Goal: Task Accomplishment & Management: Use online tool/utility

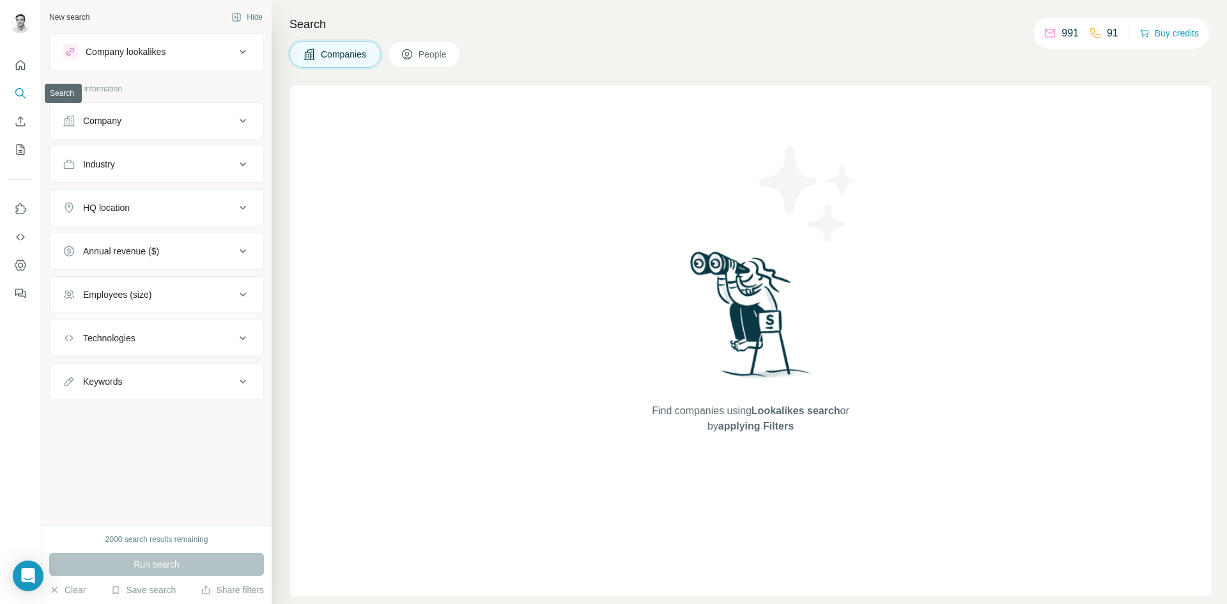
click at [29, 95] on button "Search" at bounding box center [20, 93] width 20 height 23
click at [212, 129] on button "Company" at bounding box center [156, 120] width 213 height 31
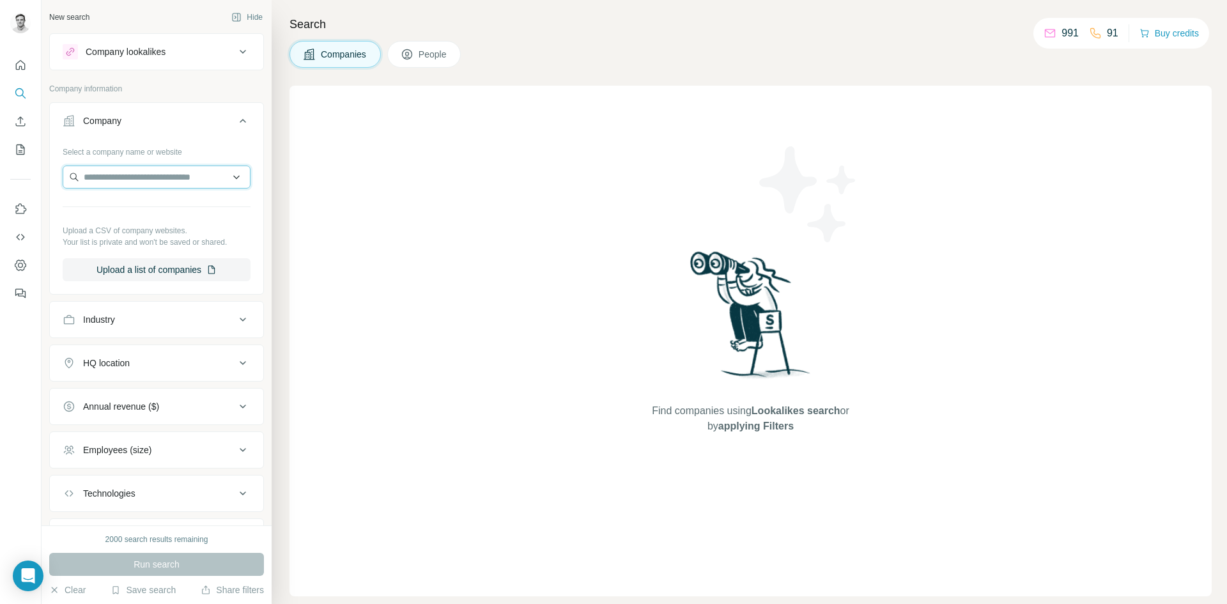
click at [178, 178] on input "text" at bounding box center [157, 177] width 188 height 23
click at [115, 181] on input "text" at bounding box center [157, 177] width 188 height 23
type input "*"
click at [119, 178] on input "text" at bounding box center [157, 177] width 188 height 23
paste input "**********"
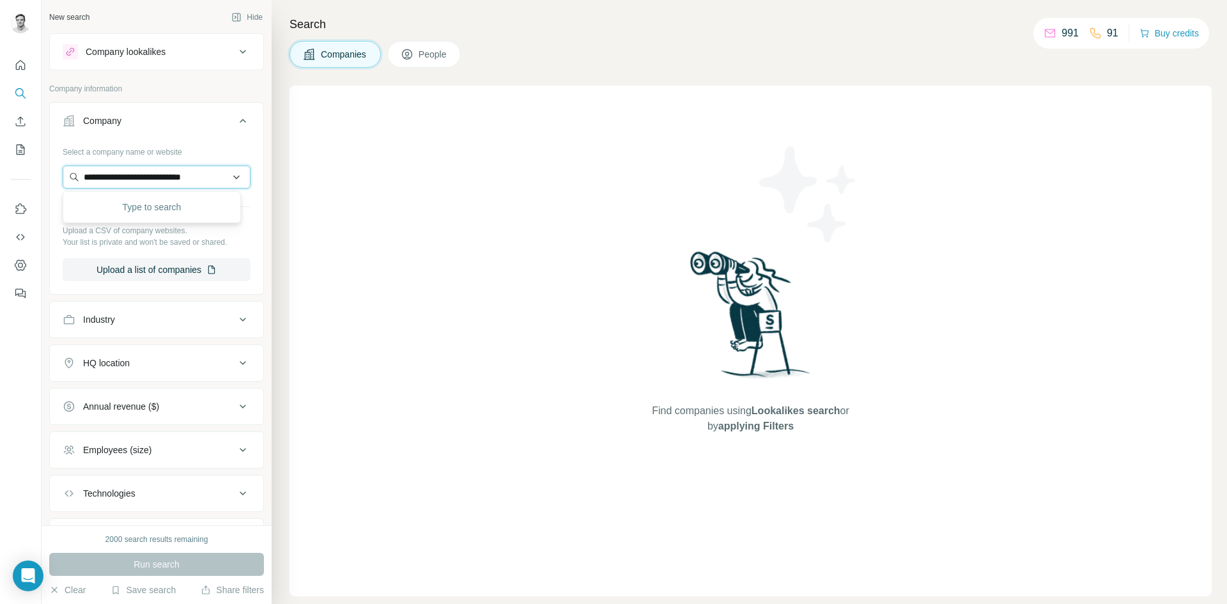
scroll to position [0, 8]
type input "**********"
click at [190, 219] on p "Durham Police and Crime Commissioner's Office" at bounding box center [162, 212] width 136 height 26
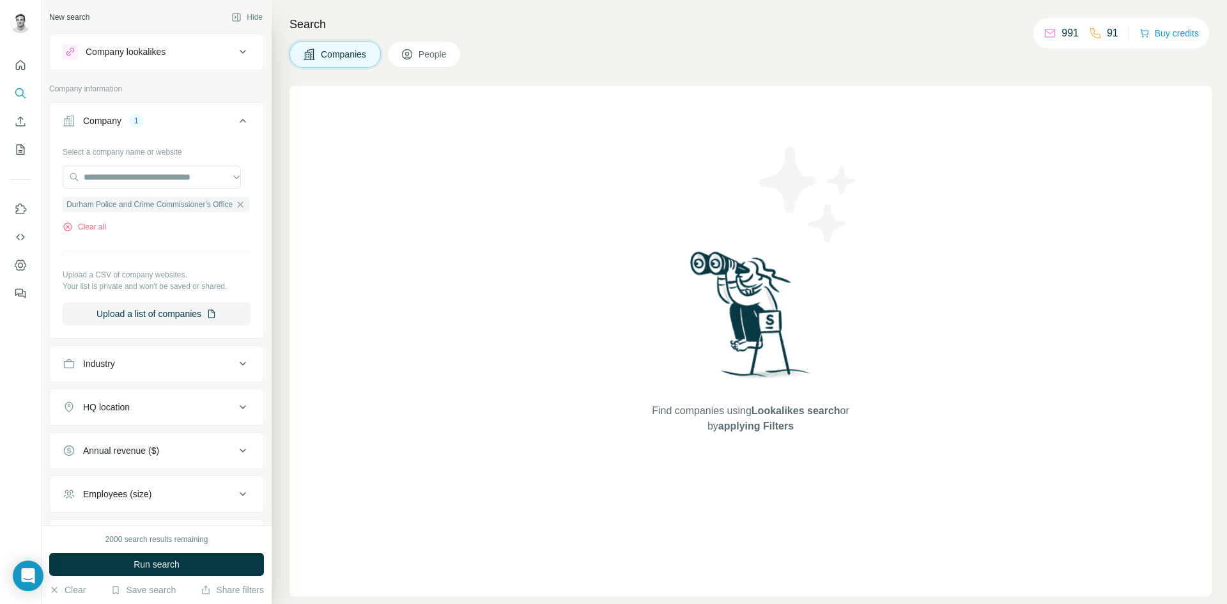
scroll to position [0, 0]
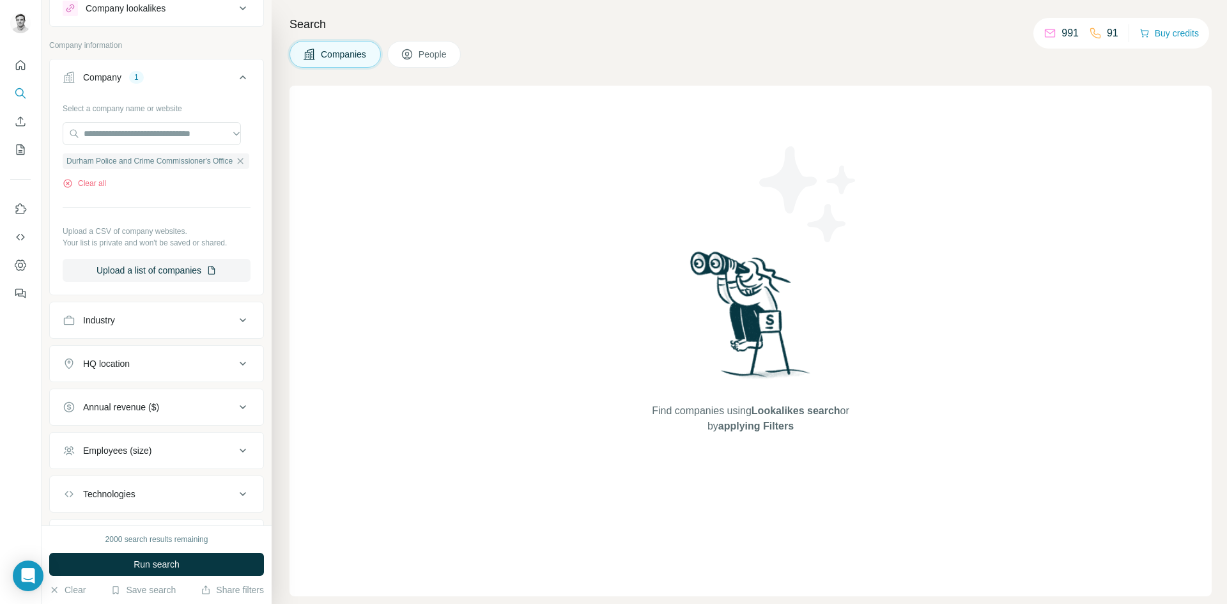
scroll to position [64, 0]
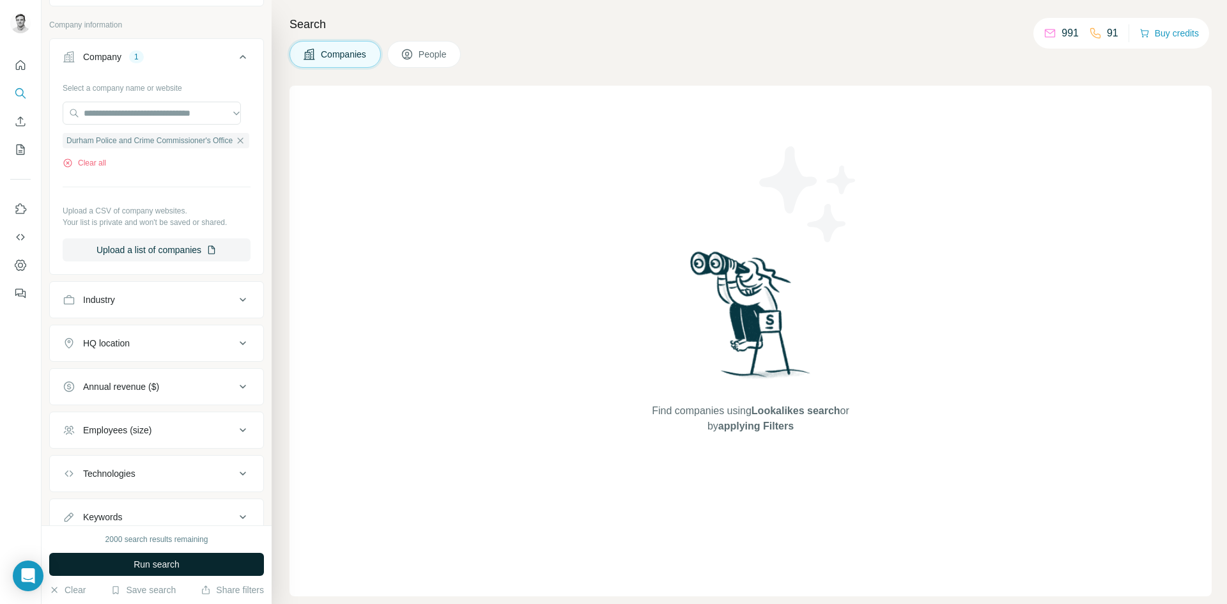
click at [164, 558] on span "Run search" at bounding box center [157, 564] width 46 height 13
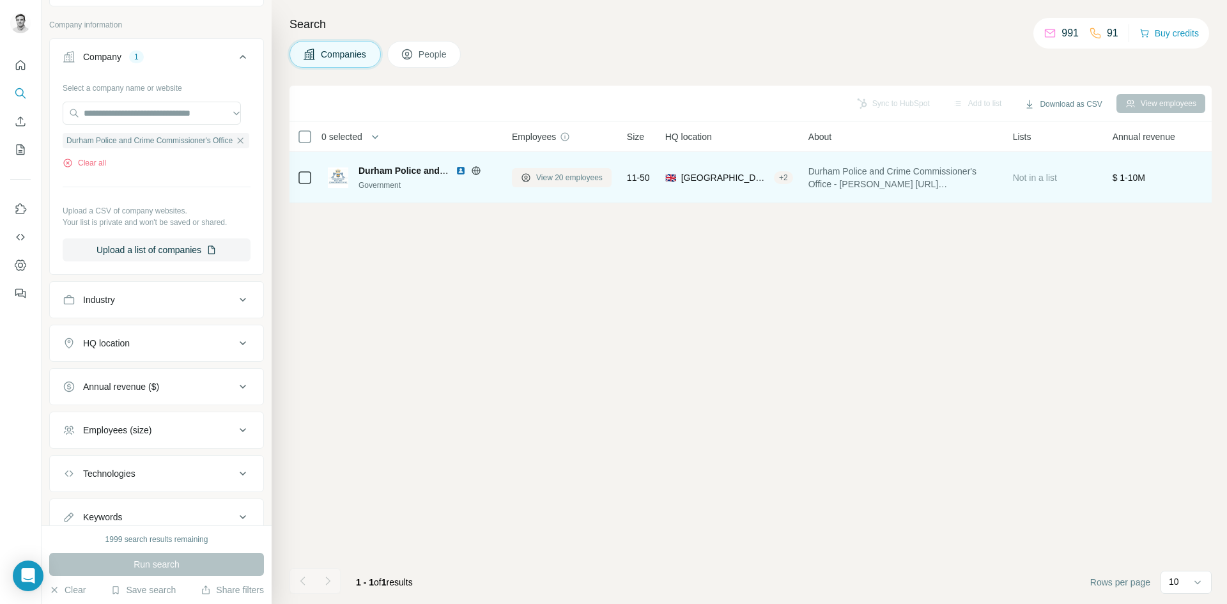
click at [580, 175] on span "View 20 employees" at bounding box center [569, 178] width 66 height 12
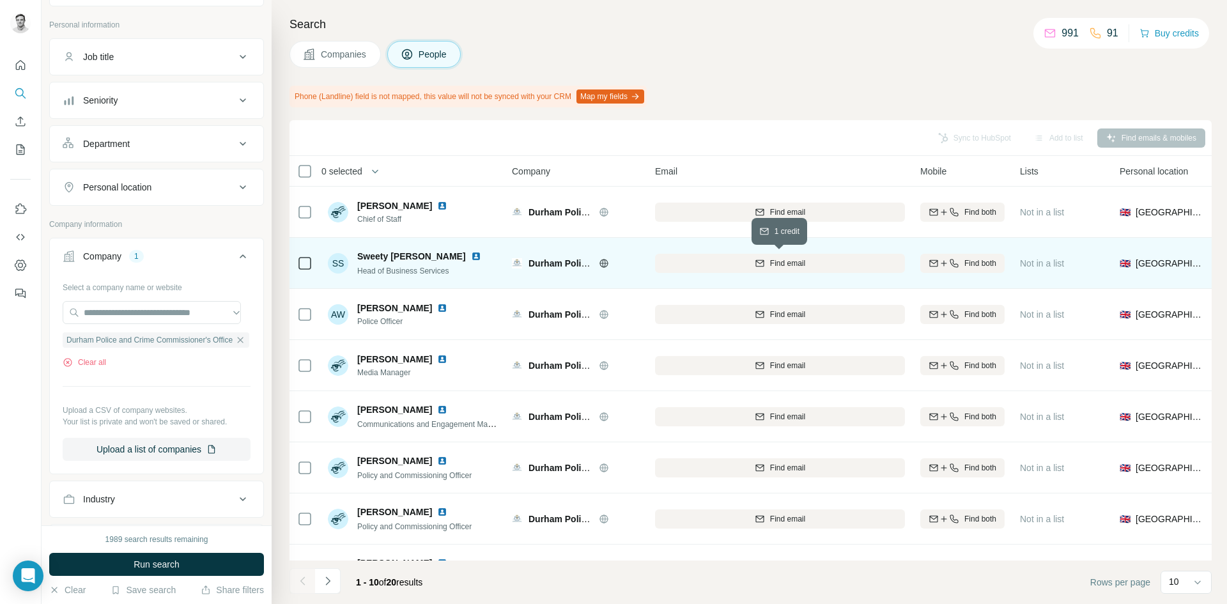
click at [796, 266] on span "Find email" at bounding box center [787, 264] width 35 height 12
click at [1044, 260] on span "1 list" at bounding box center [1047, 262] width 16 height 12
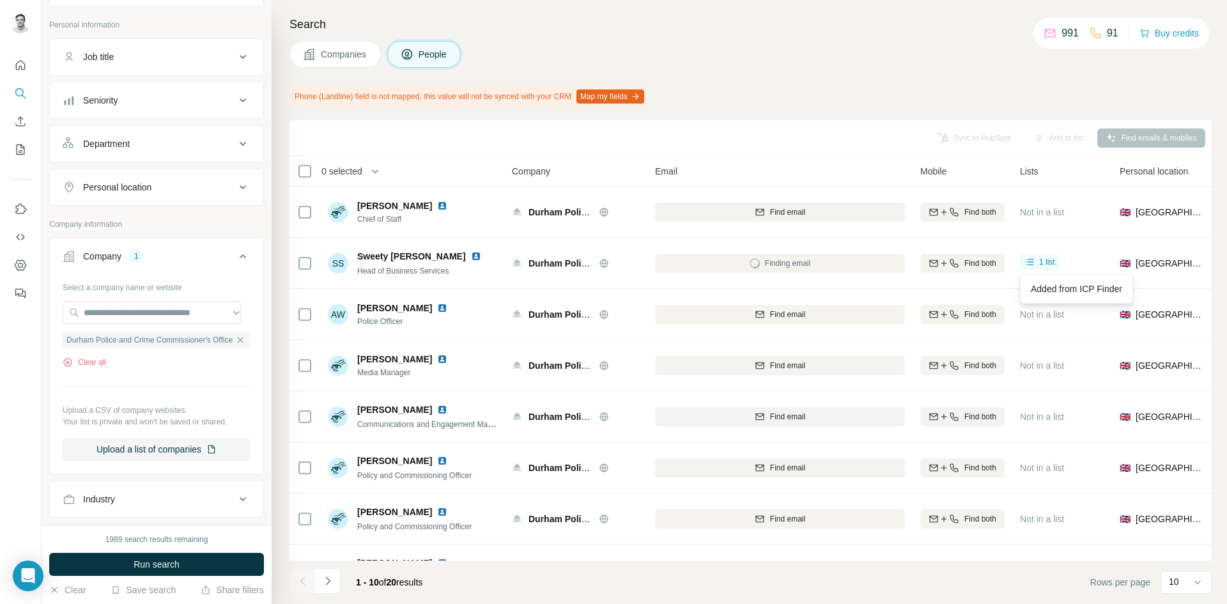
click at [904, 68] on div "Search Companies People Phone (Landline) field is not mapped, this value will n…" at bounding box center [749, 302] width 955 height 604
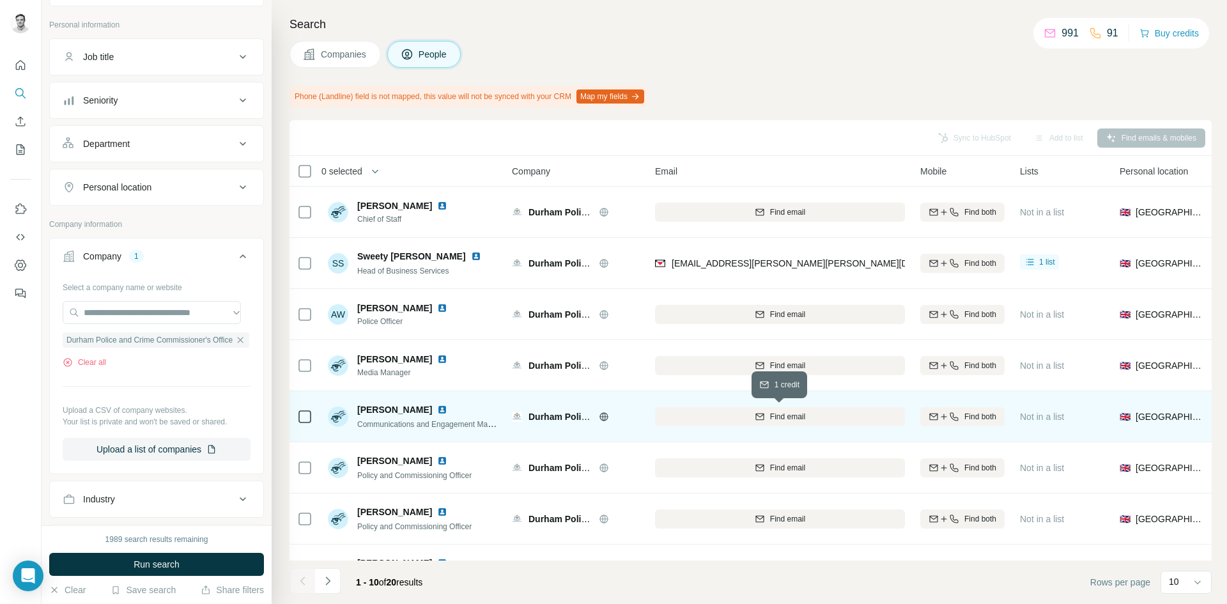
click at [813, 418] on div "Find email" at bounding box center [780, 417] width 250 height 12
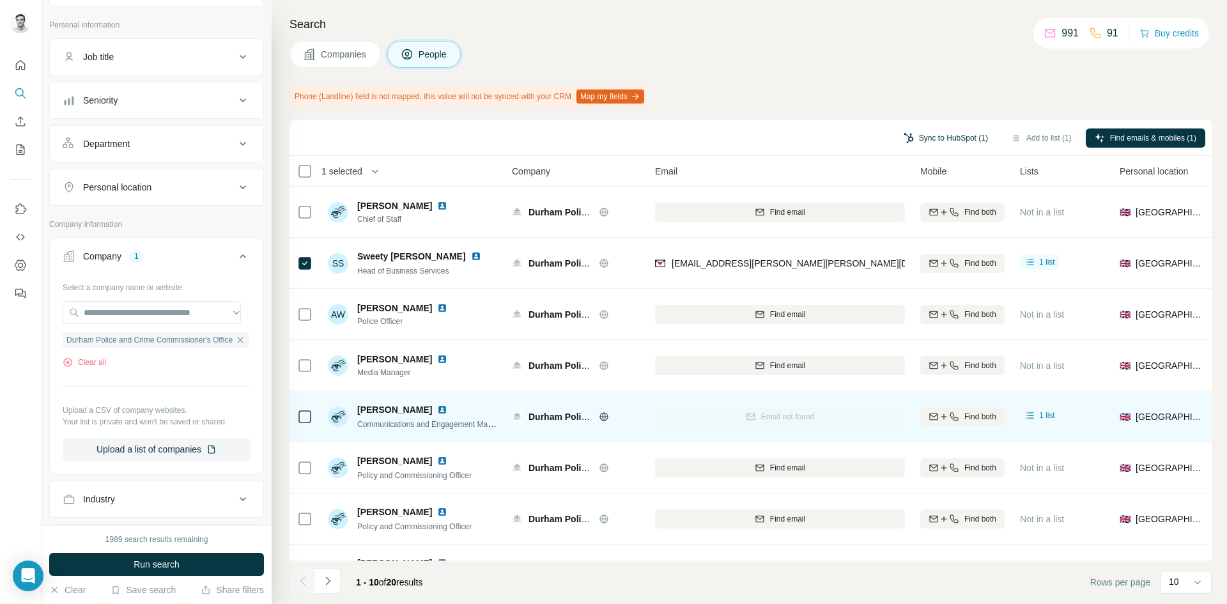
click at [934, 137] on button "Sync to HubSpot (1)" at bounding box center [946, 137] width 102 height 19
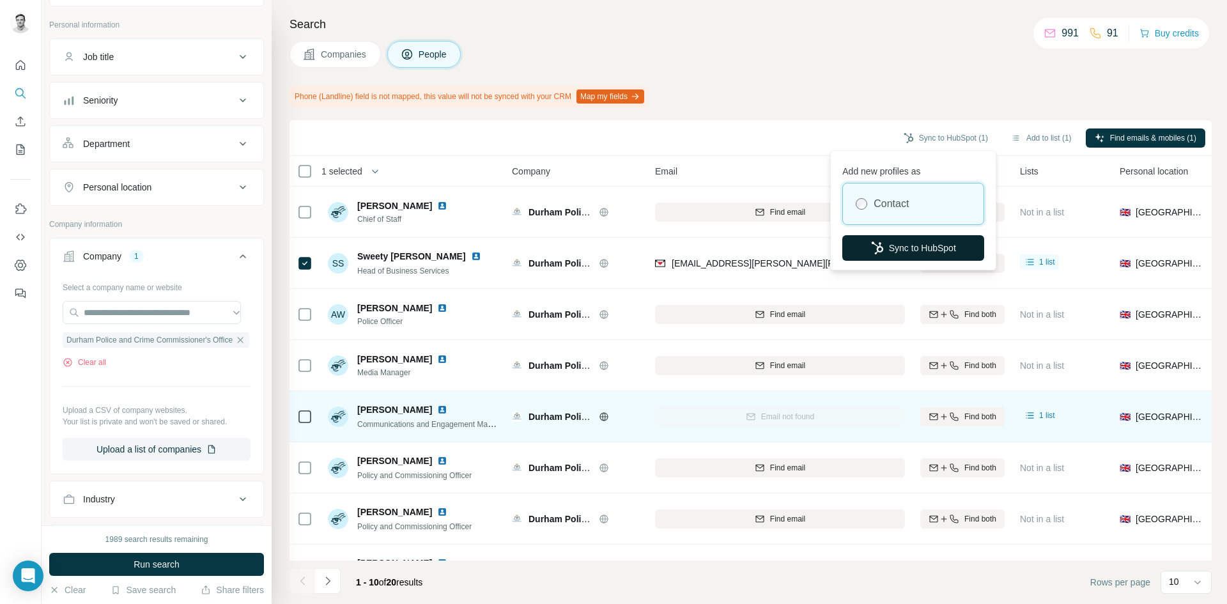
click at [924, 245] on button "Sync to HubSpot" at bounding box center [913, 248] width 142 height 26
